Goal: Information Seeking & Learning: Learn about a topic

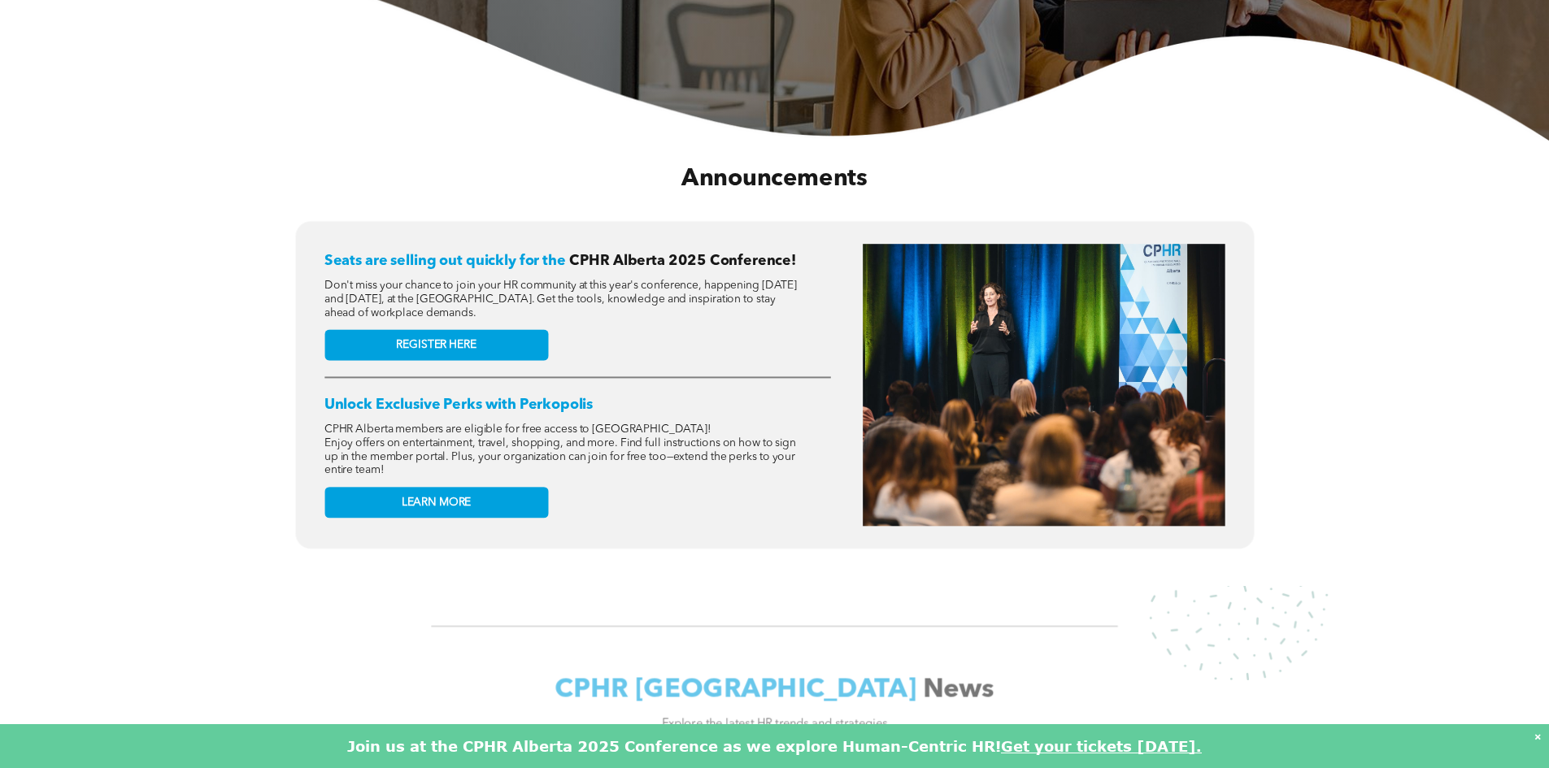
scroll to position [569, 0]
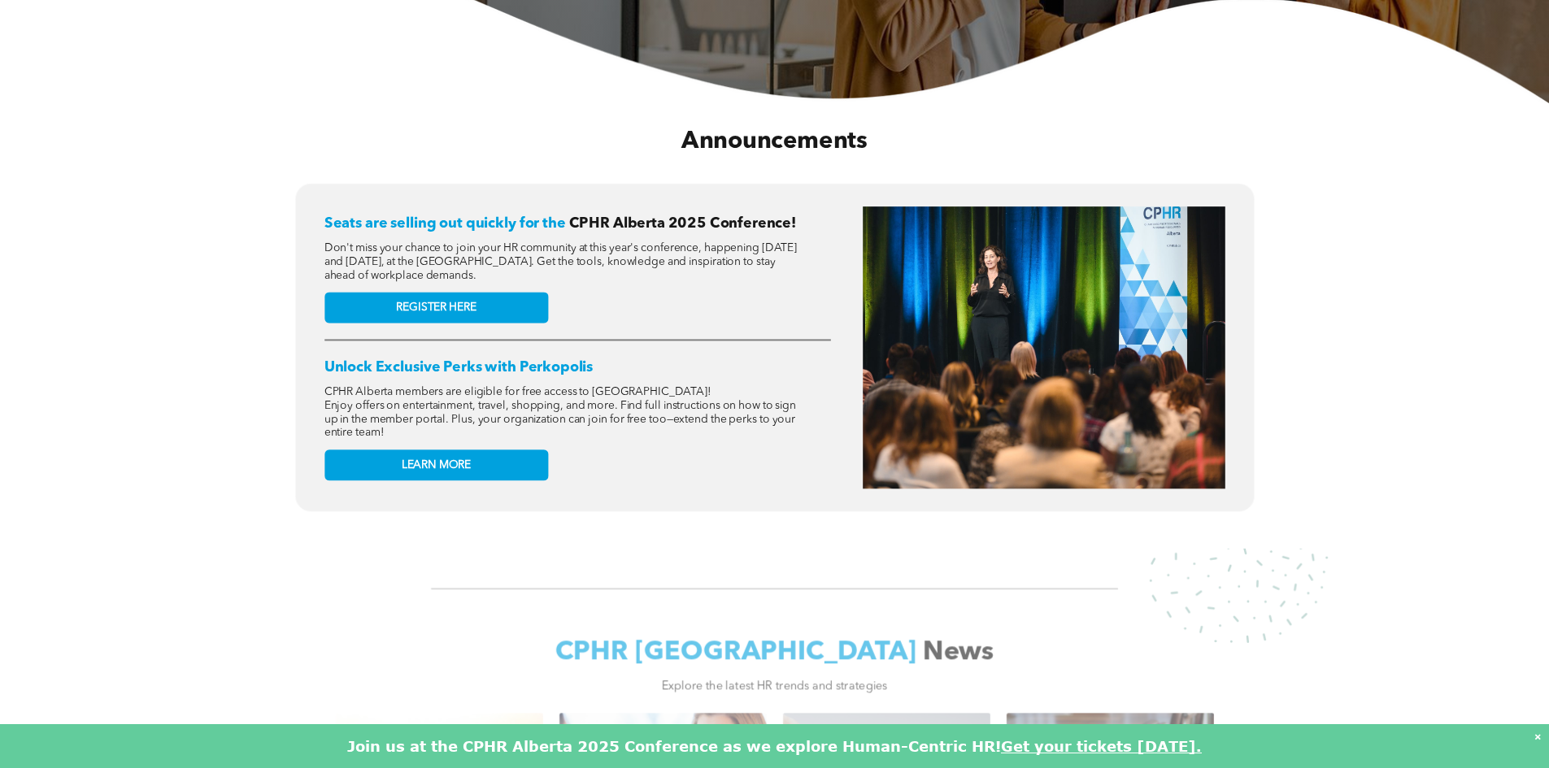
click at [1134, 736] on div "Join us at the CPHR Alberta 2025 Conference as we explore Human-Centric HR! Get…" at bounding box center [774, 747] width 1549 height 44
click at [1141, 742] on font "Get your tickets today." at bounding box center [1101, 747] width 201 height 18
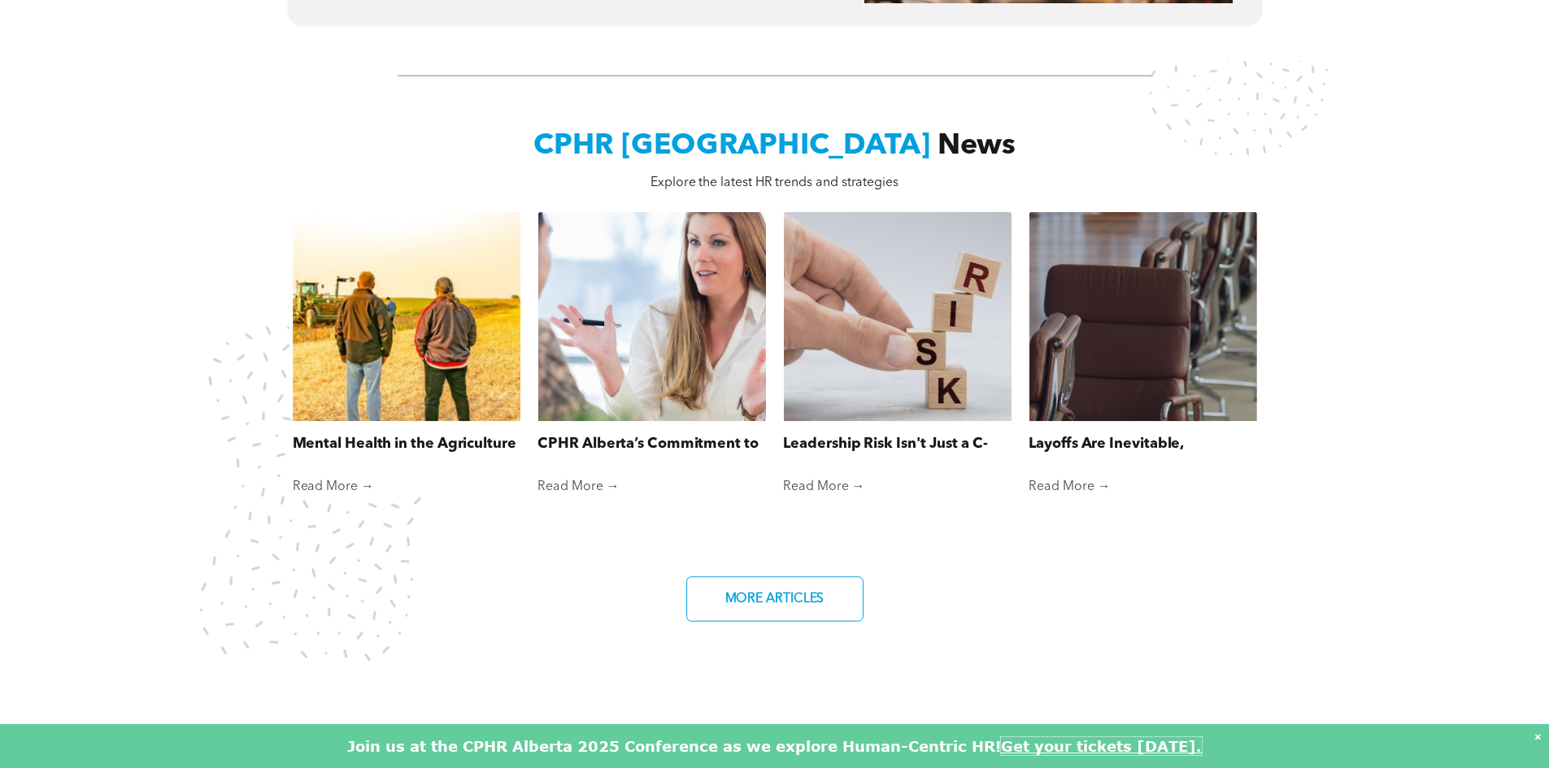
scroll to position [976, 0]
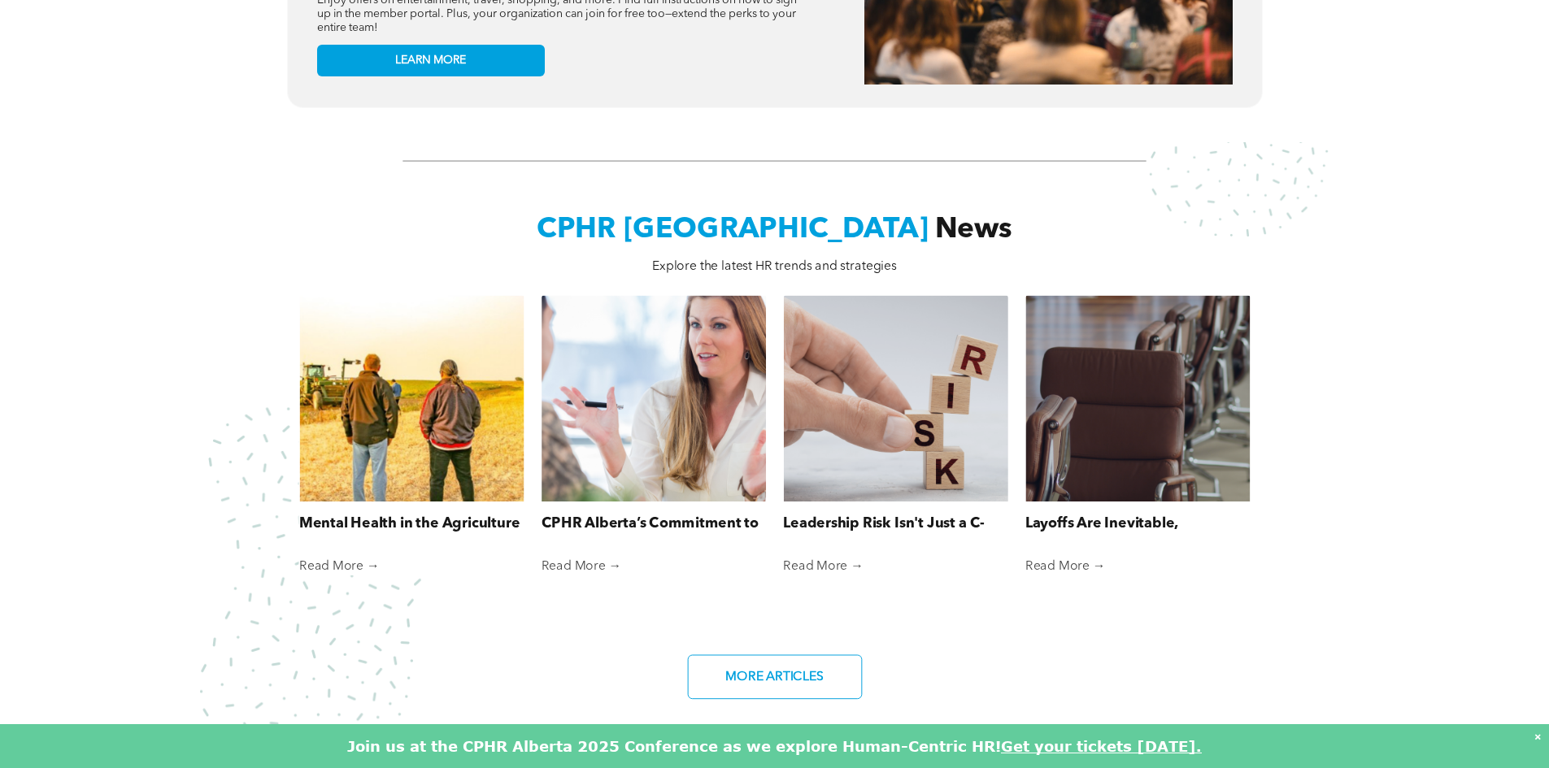
click at [376, 514] on link "Mental Health in the Agriculture Industry" at bounding box center [411, 524] width 224 height 21
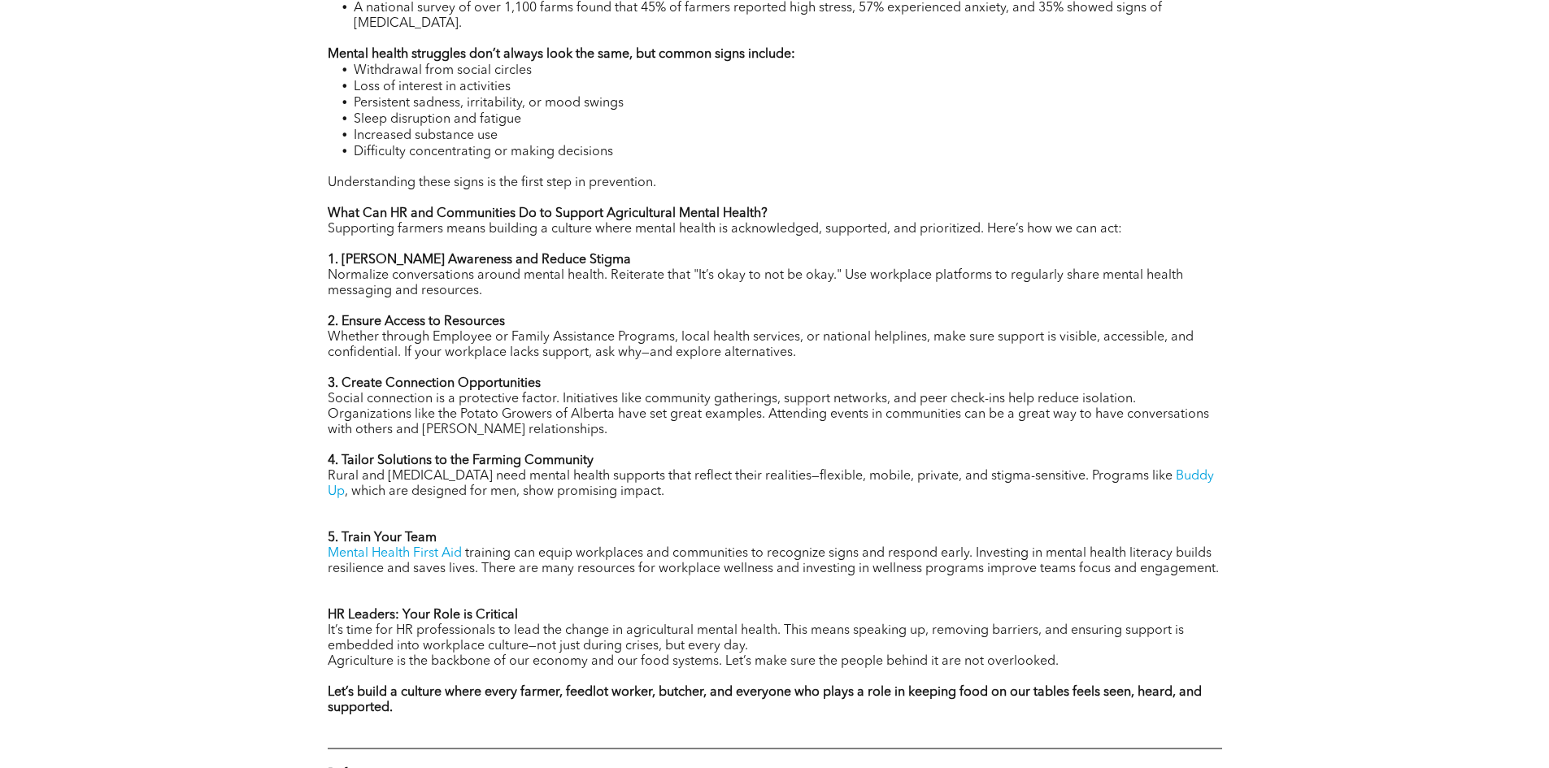
scroll to position [1464, 0]
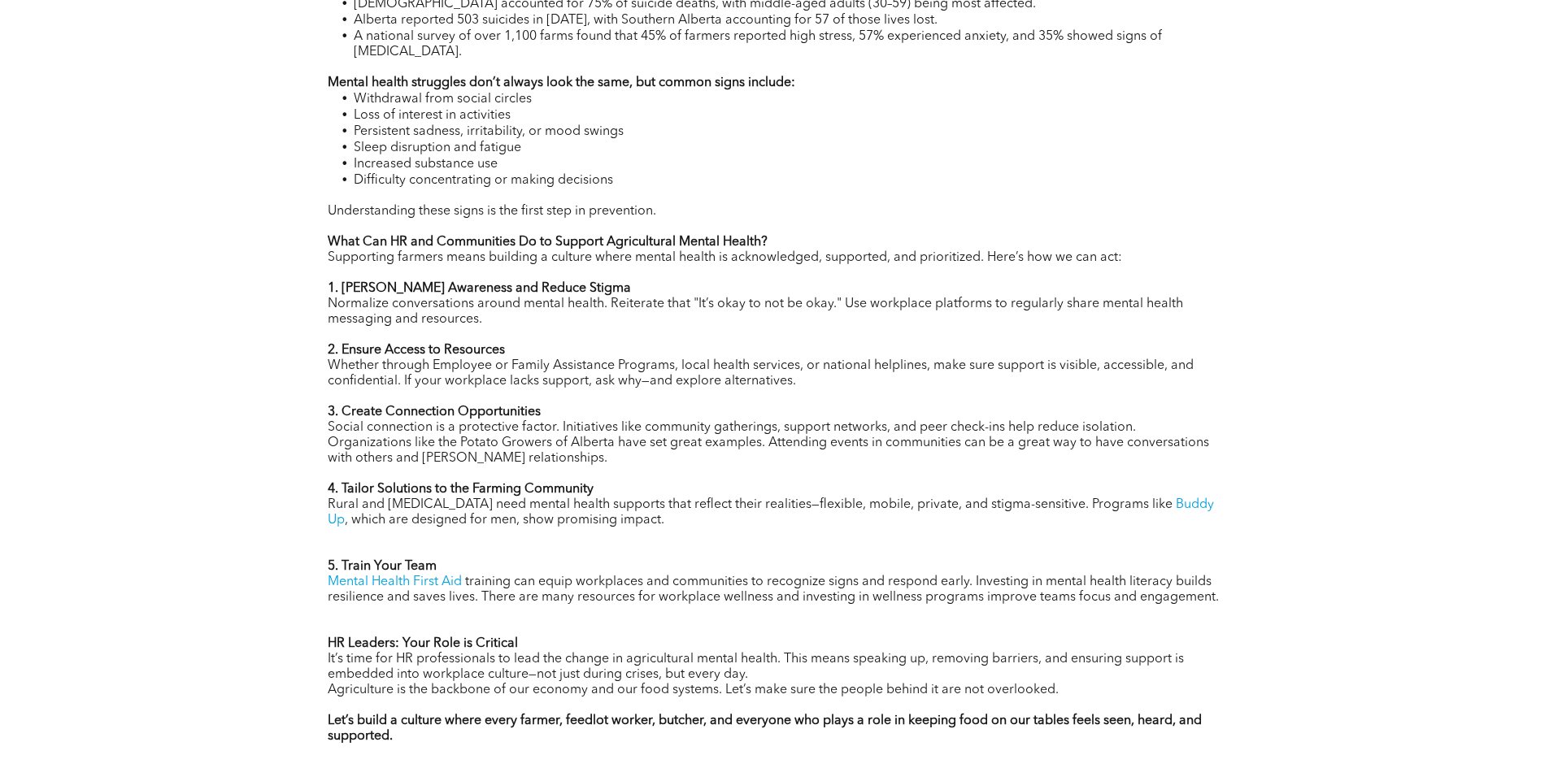
click at [368, 517] on link "Buddy Up" at bounding box center [771, 512] width 886 height 28
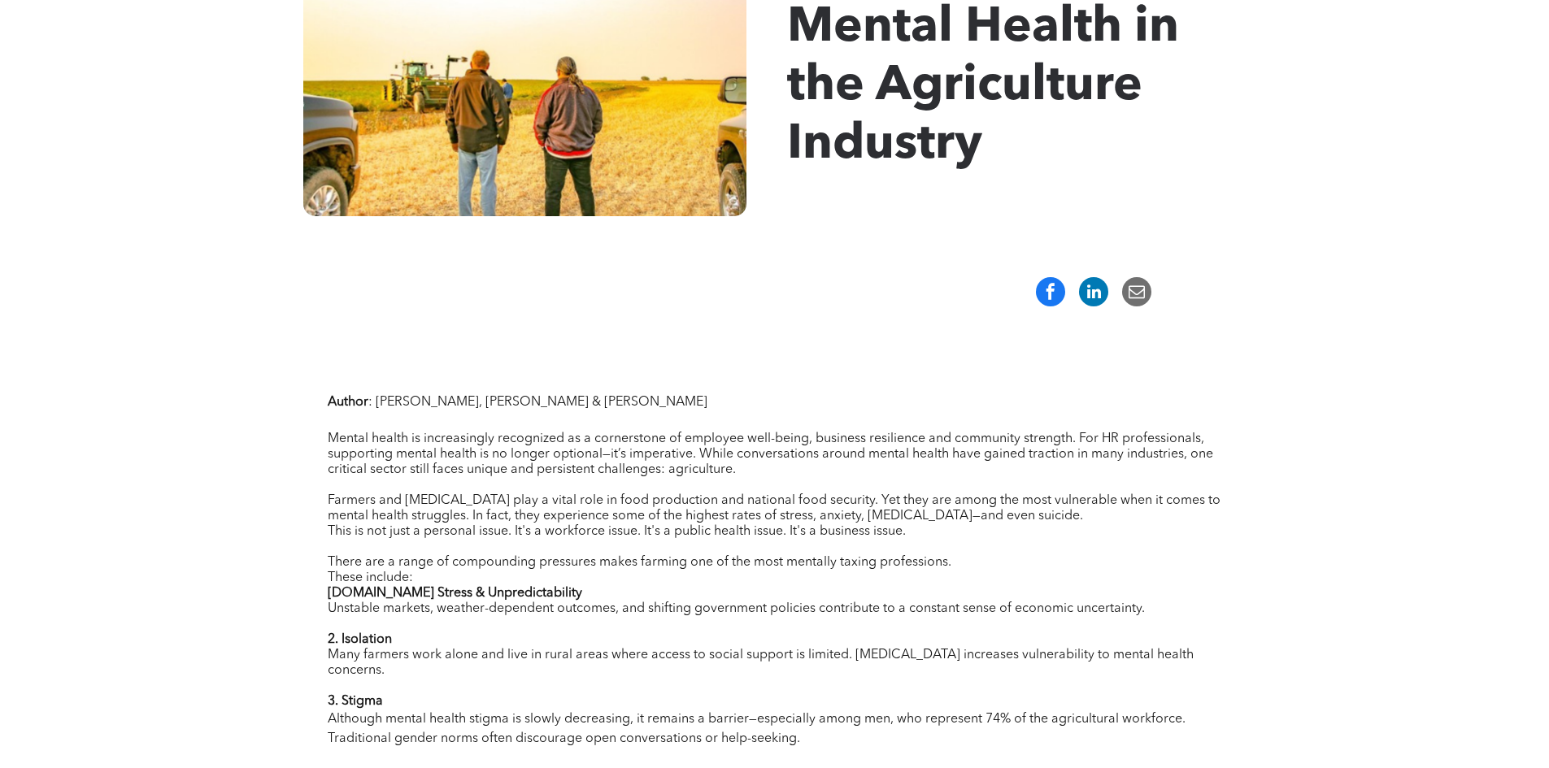
scroll to position [732, 0]
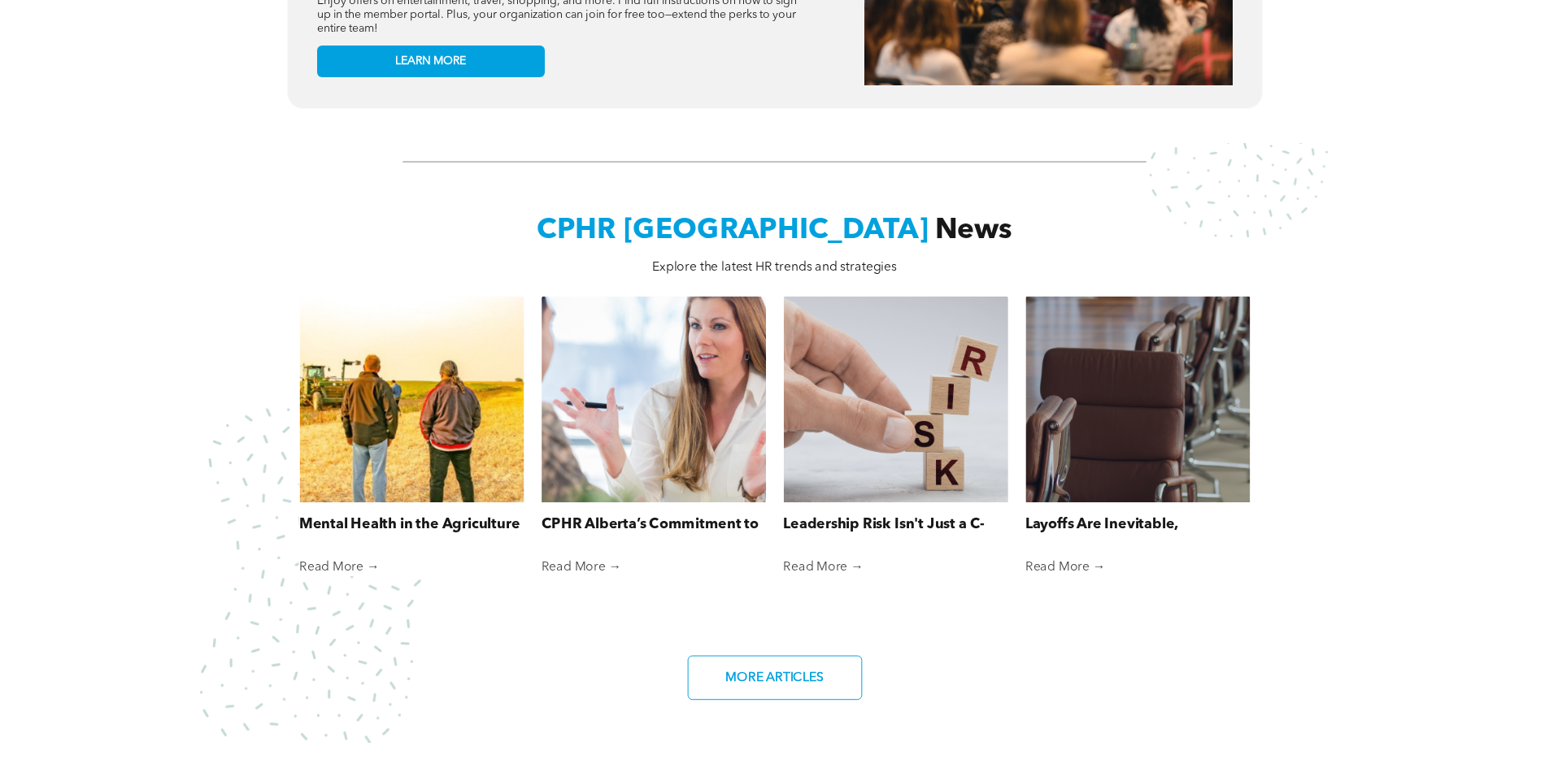
scroll to position [976, 0]
